Goal: Information Seeking & Learning: Learn about a topic

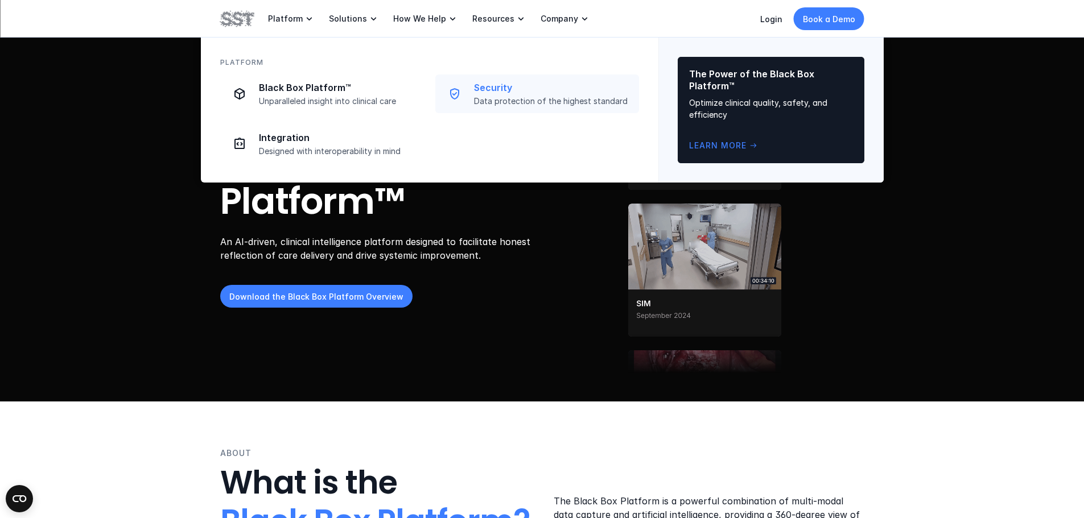
click at [527, 90] on p "Security" at bounding box center [553, 88] width 158 height 12
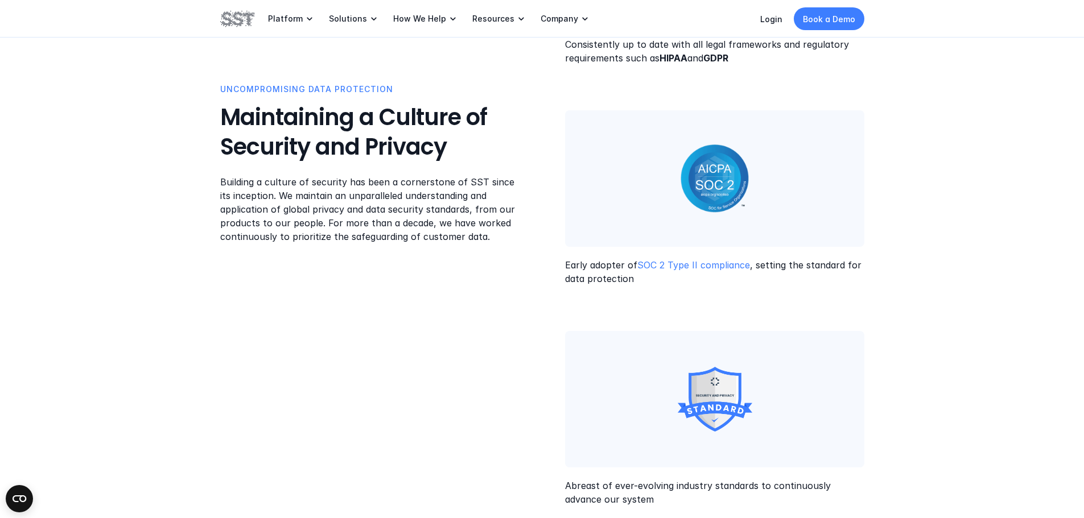
scroll to position [512, 0]
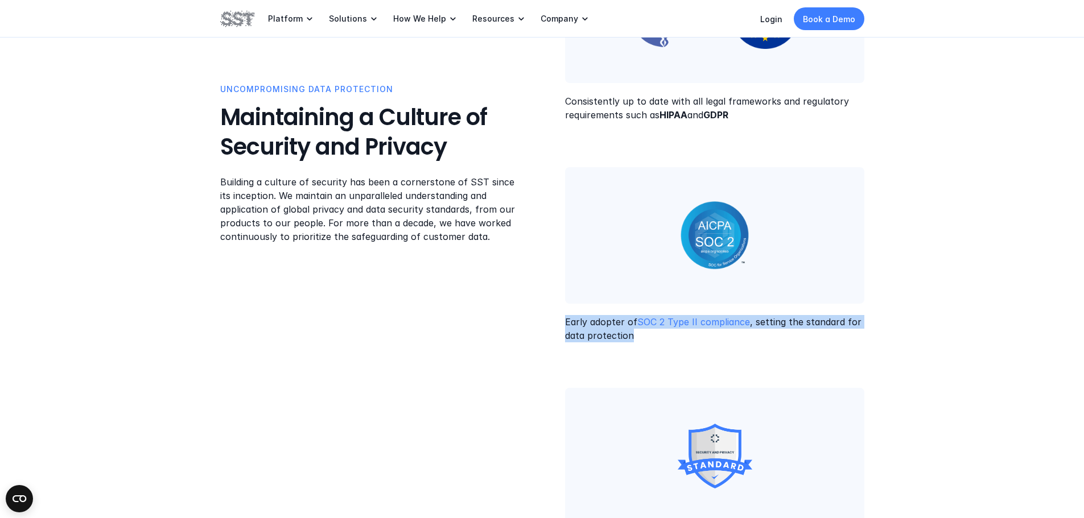
drag, startPoint x: 562, startPoint y: 318, endPoint x: 688, endPoint y: 332, distance: 126.5
click at [688, 332] on div "Uncompromising Data Protection Maintaining a Culture of Security and Privacy Bu…" at bounding box center [542, 348] width 644 height 844
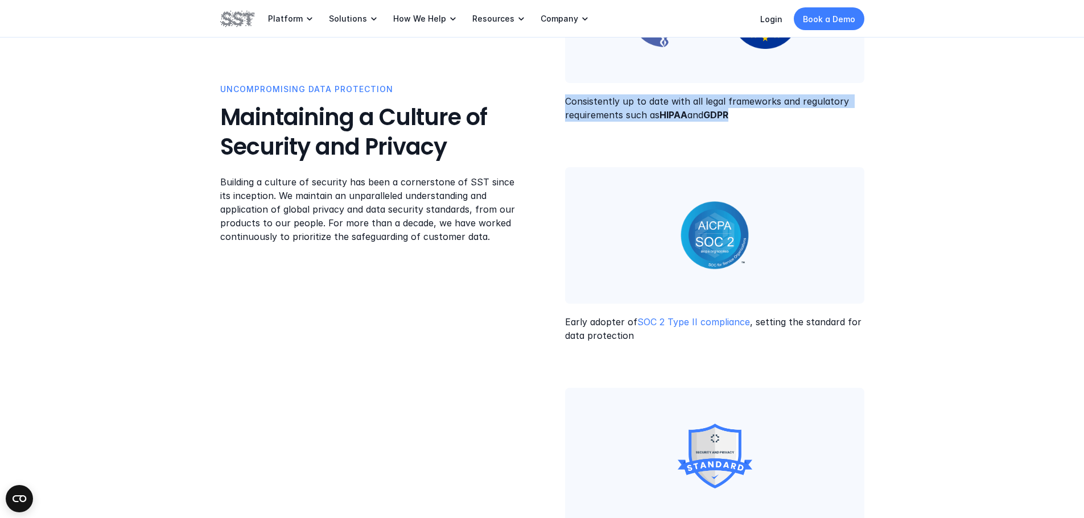
drag, startPoint x: 564, startPoint y: 88, endPoint x: 736, endPoint y: 117, distance: 174.1
click at [736, 117] on div "Uncompromising Data Protection Maintaining a Culture of Security and Privacy Bu…" at bounding box center [542, 348] width 644 height 844
copy p "Consistently up to date with all legal frameworks and regulatory requirements s…"
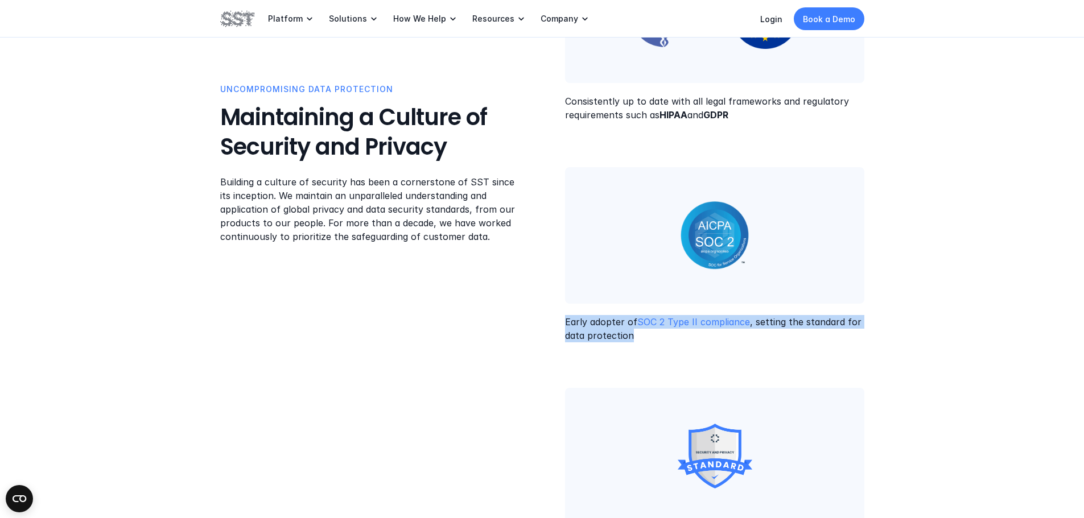
drag, startPoint x: 647, startPoint y: 330, endPoint x: 560, endPoint y: 312, distance: 88.8
click at [560, 312] on div "Uncompromising Data Protection Maintaining a Culture of Security and Privacy Bu…" at bounding box center [542, 348] width 644 height 844
copy p "Early adopter of SOC 2 Type II compliance , setting the standard for data prote…"
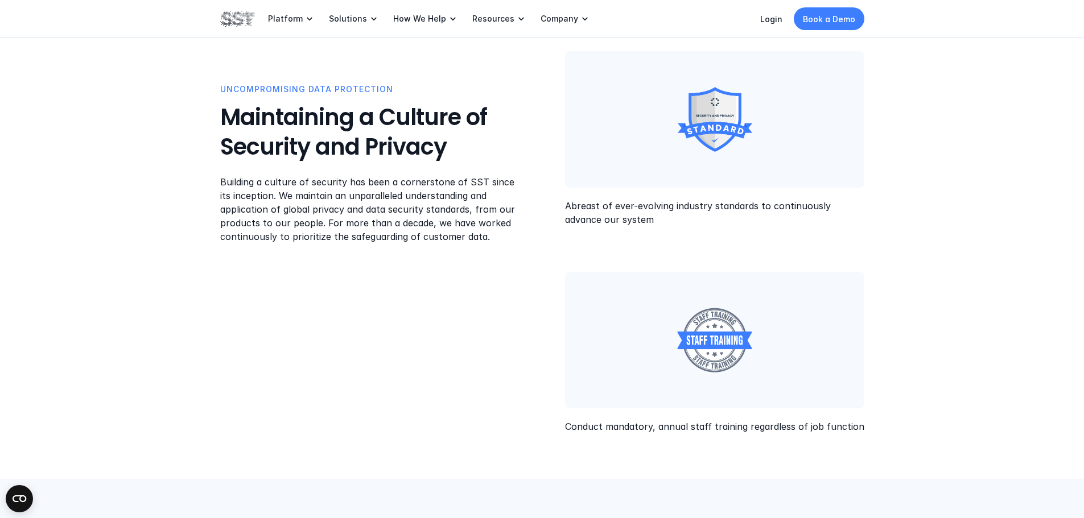
scroll to position [853, 0]
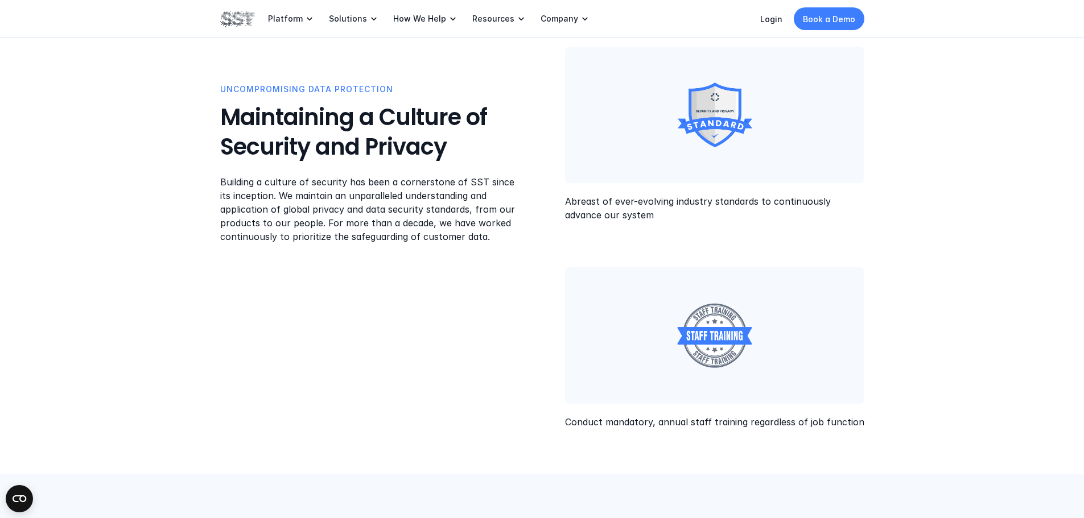
drag, startPoint x: 620, startPoint y: 208, endPoint x: 534, endPoint y: 194, distance: 86.4
click at [534, 194] on div "Uncompromising Data Protection Maintaining a Culture of Security and Privacy Bu…" at bounding box center [542, 7] width 644 height 844
copy p "Abreast of ever-evolving industry standards to continuously advance our system"
drag, startPoint x: 563, startPoint y: 414, endPoint x: 816, endPoint y: 419, distance: 253.8
click at [863, 414] on div "Uncompromising Data Protection Maintaining a Culture of Security and Privacy Bu…" at bounding box center [542, 7] width 644 height 844
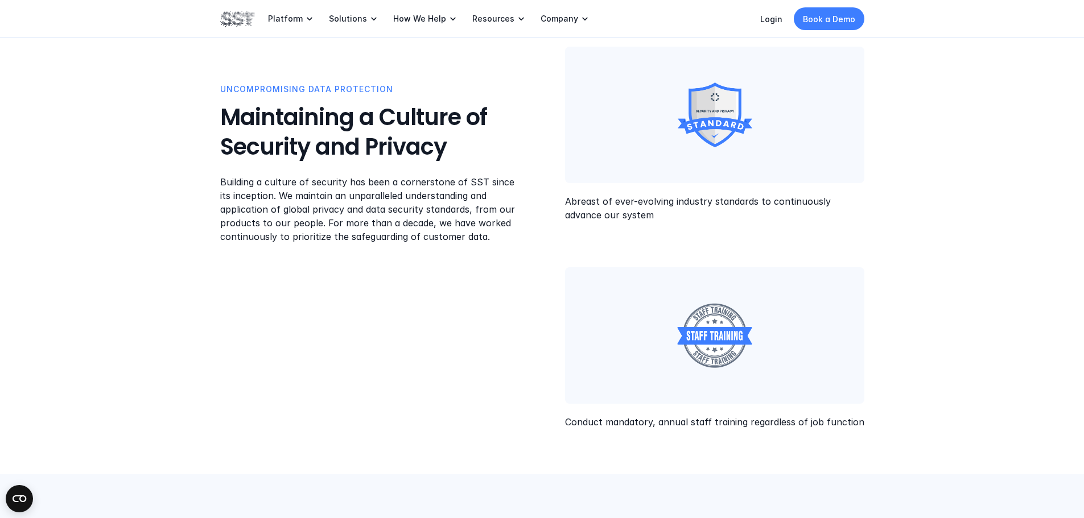
copy p "Conduct mandatory, annual staff training regardless of job function"
click at [950, 399] on div "Uncompromising Data Protection Maintaining a Culture of Security and Privacy Bu…" at bounding box center [542, 6] width 1084 height 935
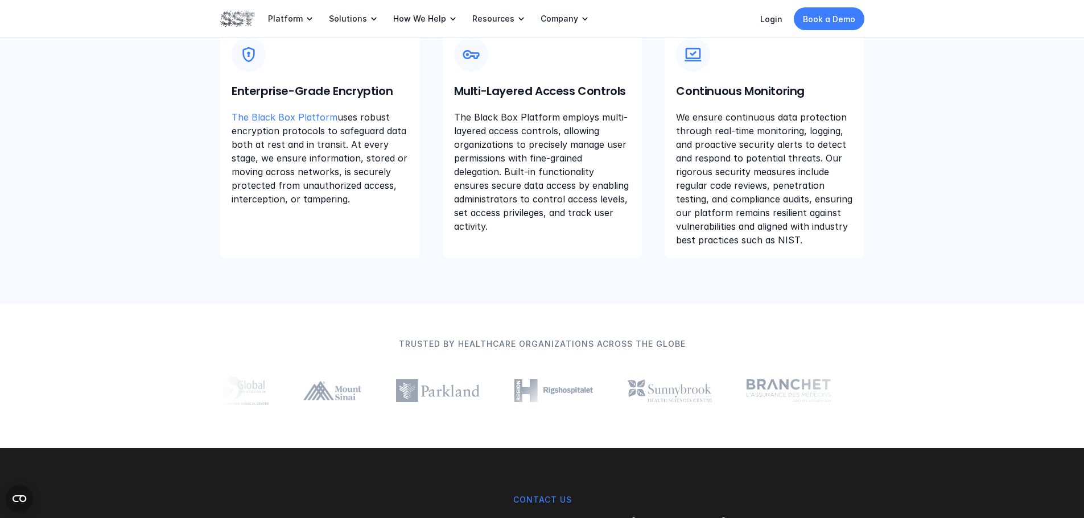
scroll to position [1479, 0]
